Goal: Register for event/course

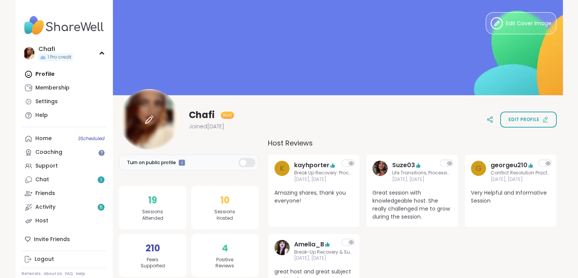
click at [157, 114] on div at bounding box center [149, 119] width 61 height 61
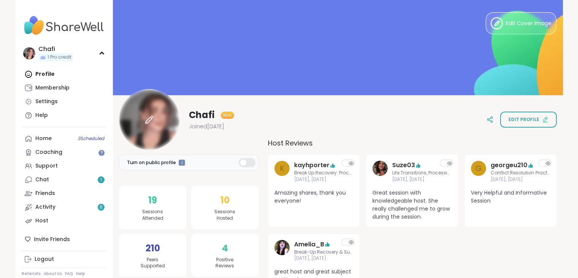
click at [153, 121] on icon at bounding box center [149, 119] width 9 height 9
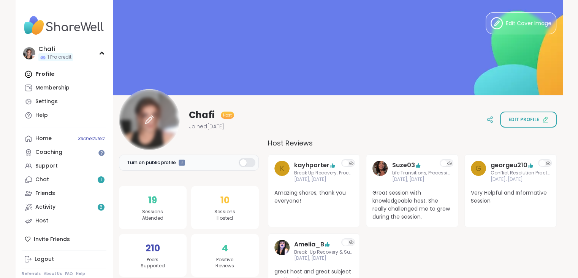
click at [157, 109] on div at bounding box center [149, 119] width 61 height 61
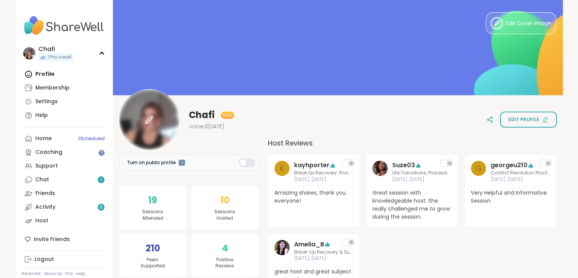
click at [166, 121] on div at bounding box center [149, 119] width 61 height 61
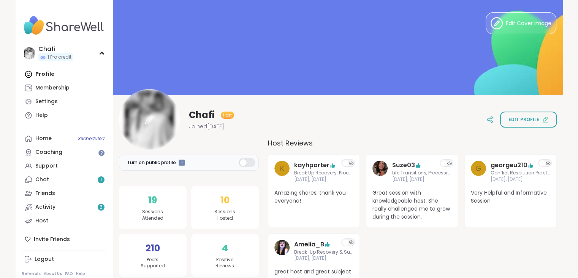
click at [156, 111] on div at bounding box center [149, 119] width 61 height 61
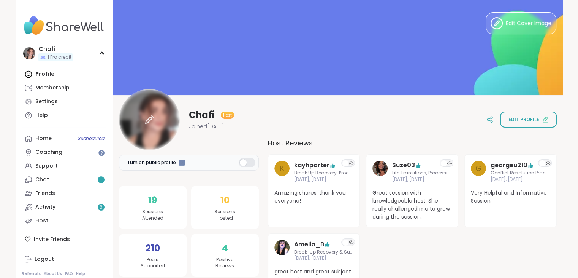
click at [154, 124] on div at bounding box center [149, 119] width 61 height 61
click at [150, 115] on icon at bounding box center [149, 119] width 9 height 9
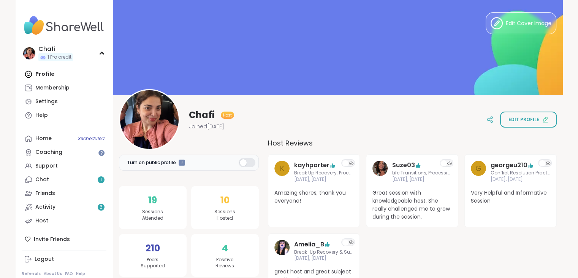
click at [37, 76] on div "Profile Membership Settings Help" at bounding box center [64, 94] width 85 height 55
click at [59, 142] on link "Home 3 Scheduled" at bounding box center [64, 139] width 85 height 14
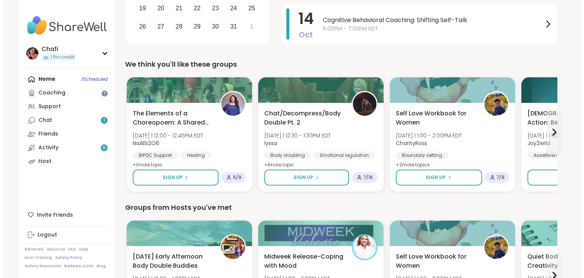
scroll to position [196, 0]
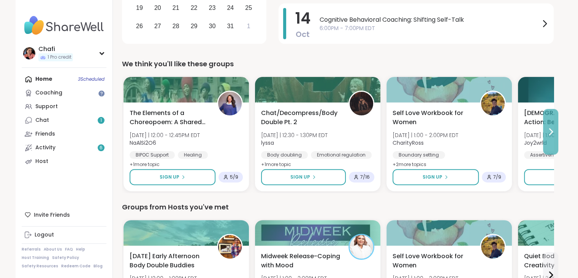
click at [555, 135] on icon at bounding box center [550, 131] width 9 height 9
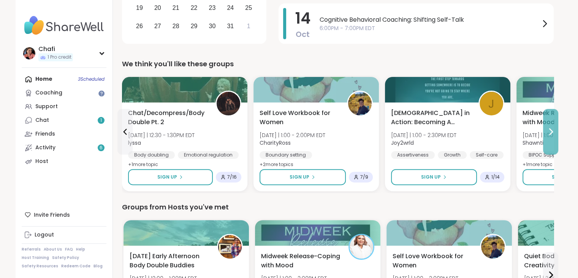
click at [556, 135] on button at bounding box center [550, 132] width 15 height 46
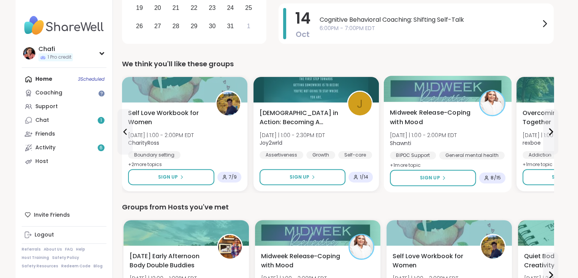
click at [463, 134] on div "Midweek Release-Coping with Mood [DATE] | 1:00 - 2:00PM EDT Shawnti BIPOC Suppo…" at bounding box center [448, 139] width 116 height 62
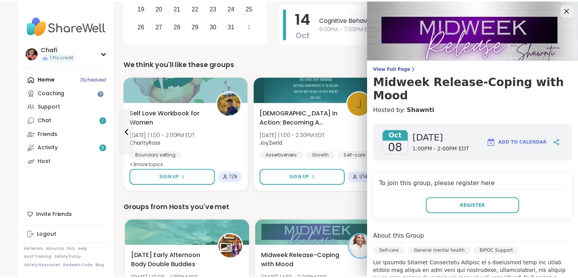
scroll to position [0, 0]
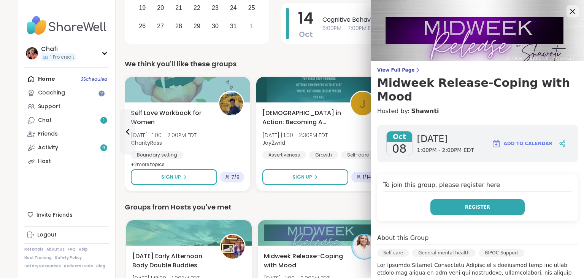
click at [458, 199] on button "Register" at bounding box center [477, 207] width 94 height 16
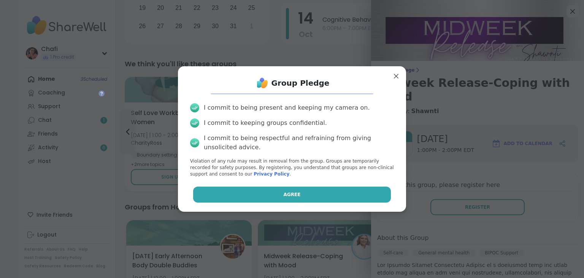
click at [340, 200] on button "Agree" at bounding box center [292, 194] width 198 height 16
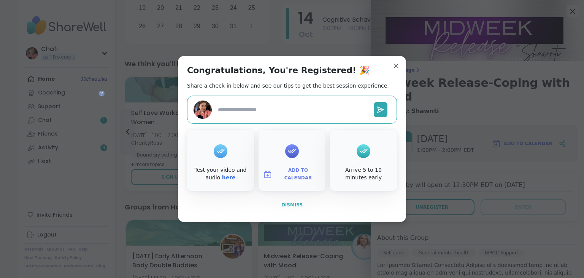
type textarea "*"
click at [283, 208] on button "Dismiss" at bounding box center [292, 205] width 210 height 16
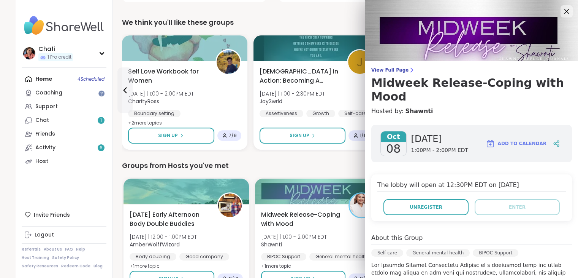
scroll to position [237, 0]
click at [565, 11] on icon at bounding box center [567, 11] width 5 height 5
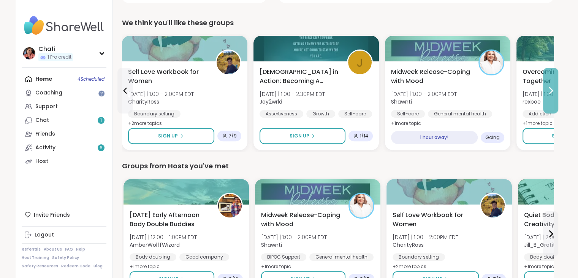
click at [550, 89] on icon at bounding box center [550, 90] width 9 height 9
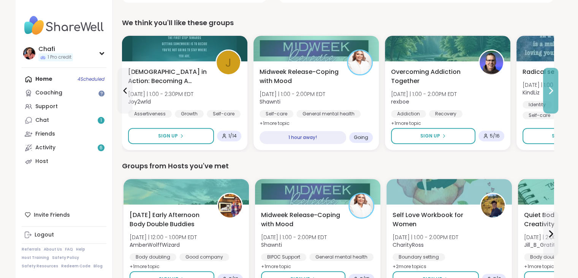
click at [550, 89] on icon at bounding box center [550, 90] width 9 height 9
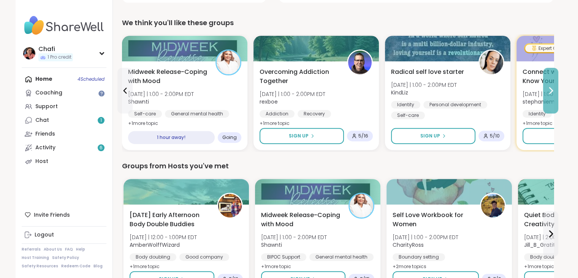
click at [550, 89] on icon at bounding box center [550, 90] width 9 height 9
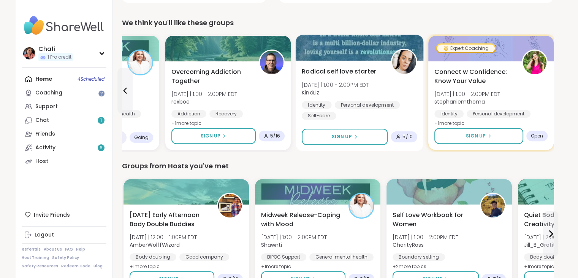
click at [377, 86] on div "Radical self love starter [DATE] | 1:00 - 2:00PM EDT KindLiz Identity Personal …" at bounding box center [360, 93] width 116 height 53
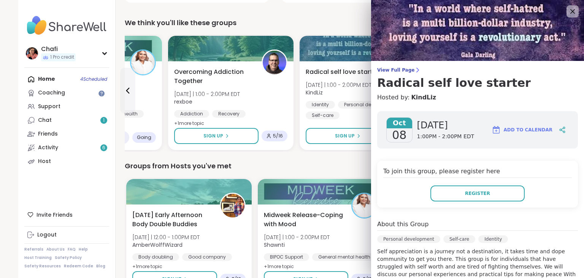
click at [294, 164] on div "Groups from Hosts you've met" at bounding box center [341, 165] width 432 height 11
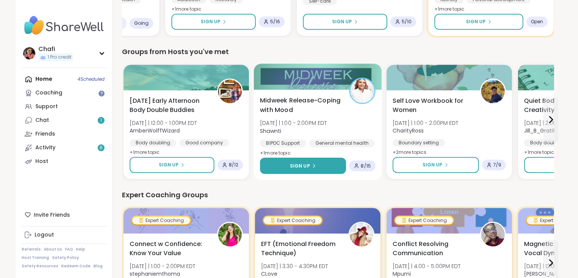
scroll to position [400, 0]
